Goal: Navigation & Orientation: Find specific page/section

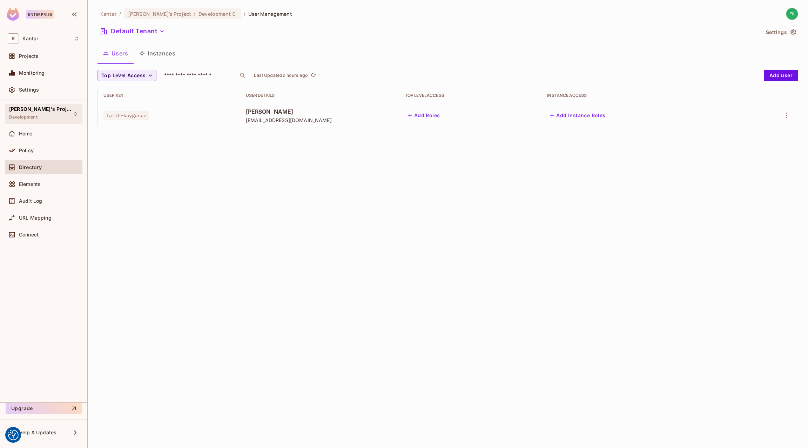
click at [65, 112] on div "[PERSON_NAME]'s Project Development" at bounding box center [44, 113] width 78 height 19
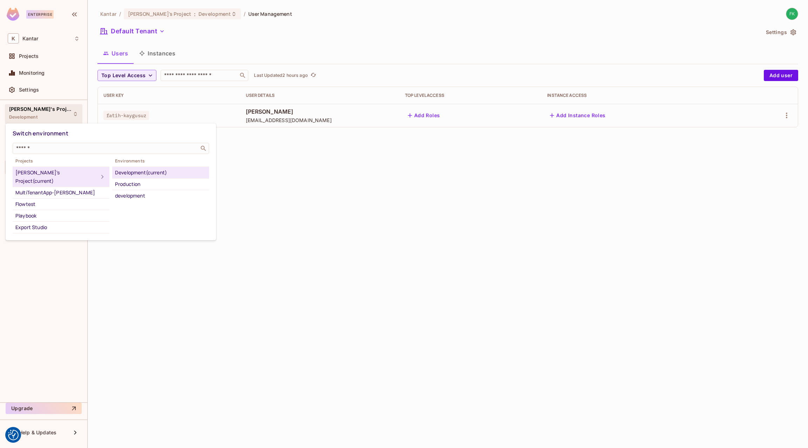
click at [372, 139] on div at bounding box center [404, 224] width 808 height 448
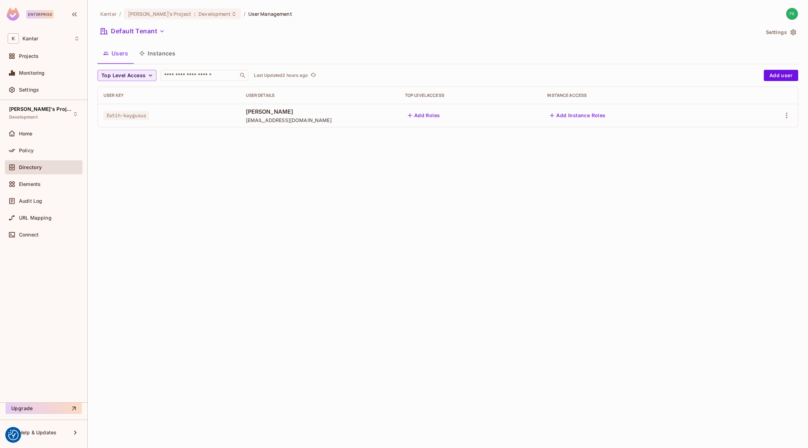
click at [260, 161] on div "Kantar / [PERSON_NAME]'s Project : Development / User Management Default Tenant…" at bounding box center [448, 224] width 721 height 448
click at [43, 115] on div "[PERSON_NAME]'s Project Development" at bounding box center [44, 113] width 78 height 19
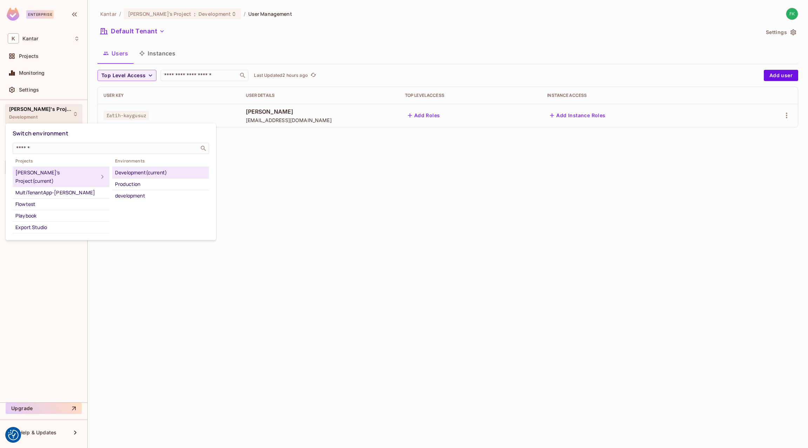
click at [76, 31] on div at bounding box center [404, 224] width 808 height 448
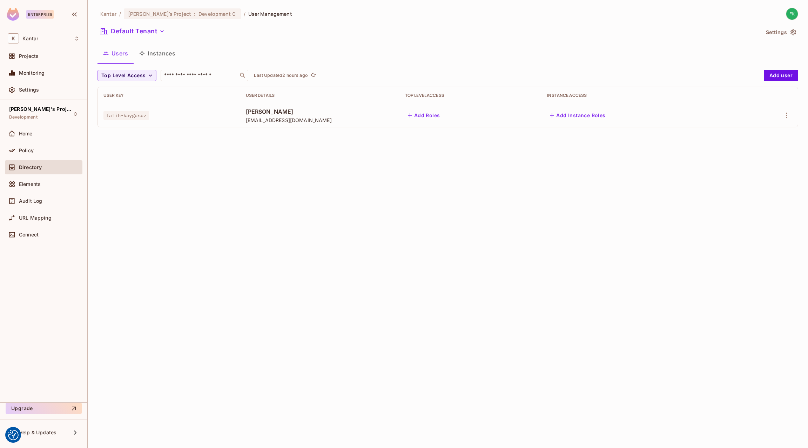
click at [76, 35] on div "Switch environment ​ Projects Fatih's Project (current) MultiTenantApp-[PERSON_…" at bounding box center [404, 224] width 808 height 448
click at [76, 36] on icon at bounding box center [77, 39] width 6 height 6
click at [167, 257] on div at bounding box center [404, 224] width 808 height 448
drag, startPoint x: 167, startPoint y: 257, endPoint x: 167, endPoint y: 253, distance: 3.9
click at [167, 258] on div at bounding box center [404, 224] width 808 height 448
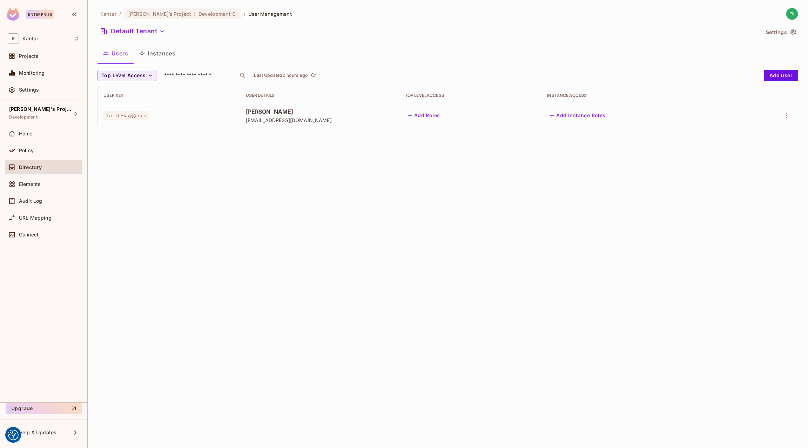
click at [74, 6] on div "Enterprise" at bounding box center [43, 15] width 87 height 31
click at [77, 14] on icon "button" at bounding box center [74, 14] width 8 height 8
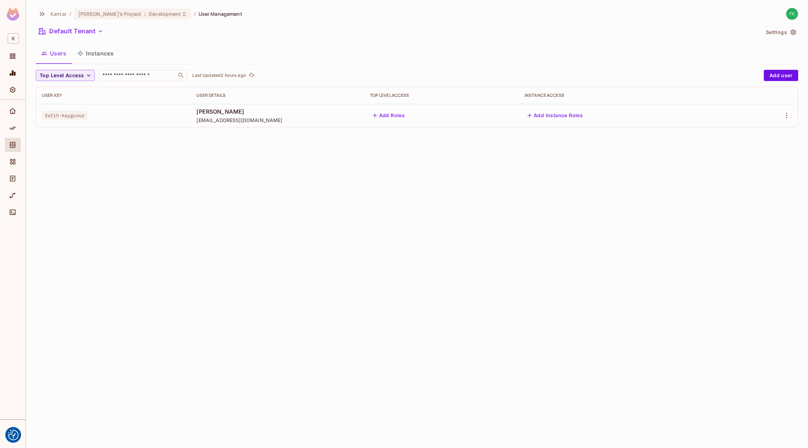
click at [17, 13] on img at bounding box center [13, 14] width 13 height 13
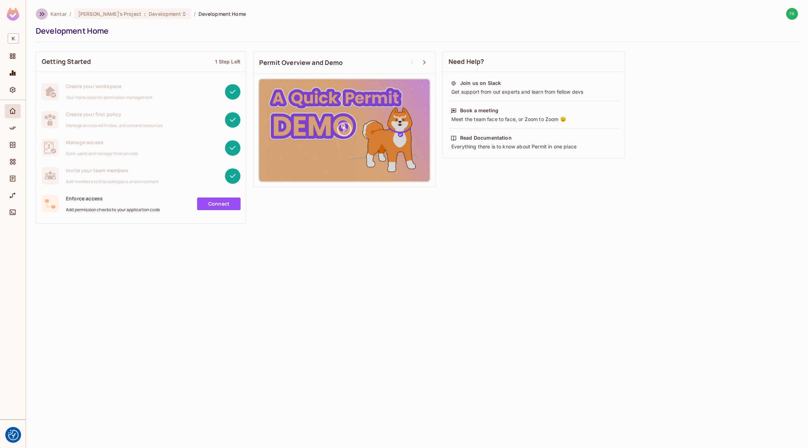
click at [46, 13] on icon "button" at bounding box center [42, 14] width 8 height 8
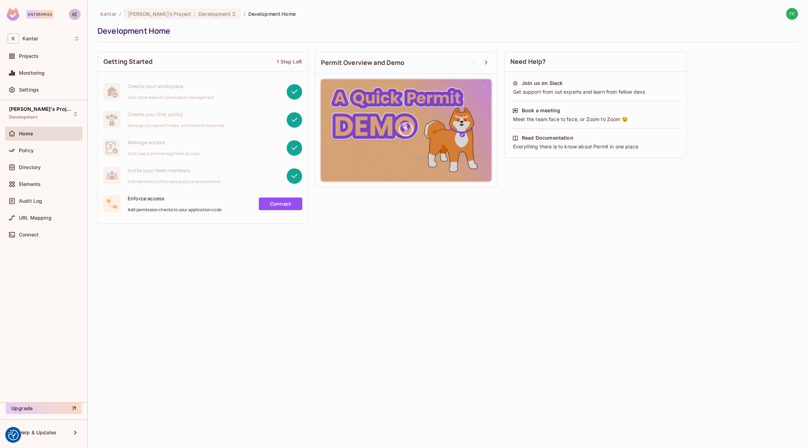
click at [73, 15] on icon "button" at bounding box center [74, 14] width 8 height 8
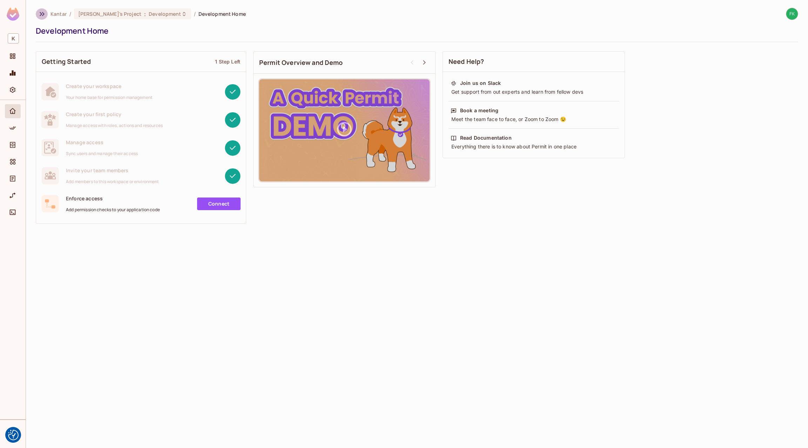
click at [43, 18] on button "button" at bounding box center [42, 13] width 12 height 11
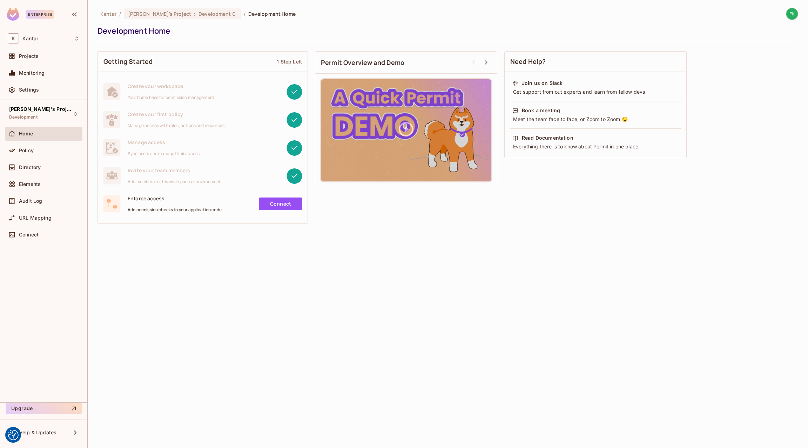
click at [166, 336] on div "Kantar / [PERSON_NAME]'s Project : Development / Development Home Development H…" at bounding box center [448, 224] width 721 height 448
click at [40, 167] on span "Directory" at bounding box center [30, 168] width 22 height 6
